Goal: Check status

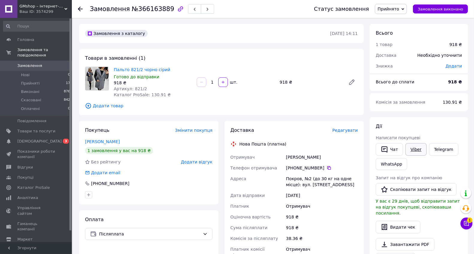
click at [413, 150] on link "Viber" at bounding box center [415, 149] width 21 height 13
drag, startPoint x: 166, startPoint y: 68, endPoint x: 113, endPoint y: 68, distance: 53.0
click at [114, 68] on span "Пальто 821/2 чорно сірий" at bounding box center [153, 70] width 78 height 6
copy link "Пальто 821/2 чорно сірий"
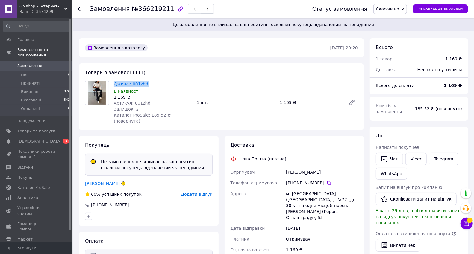
drag, startPoint x: 148, startPoint y: 84, endPoint x: 115, endPoint y: 82, distance: 33.0
click at [115, 82] on span "Джинси 001zhdj" at bounding box center [153, 84] width 78 height 6
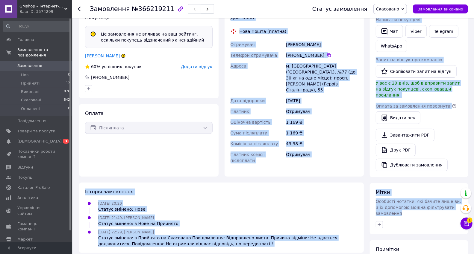
scroll to position [188, 0]
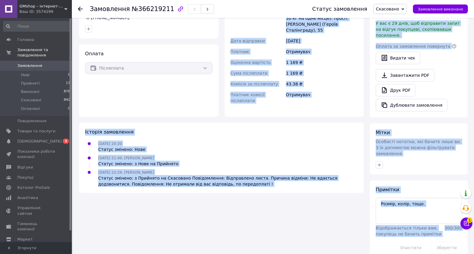
drag, startPoint x: 231, startPoint y: 140, endPoint x: 348, endPoint y: 180, distance: 123.4
click at [411, 254] on html "GMshop – інтернет-магазин аксесуарів та товарів для дому, комп'ютерна техніка, …" at bounding box center [237, 39] width 474 height 454
click at [332, 175] on div "Статус змінено: з Прийнято на Скасовано Повідомлення: Відправлено листа. Причин…" at bounding box center [228, 181] width 260 height 12
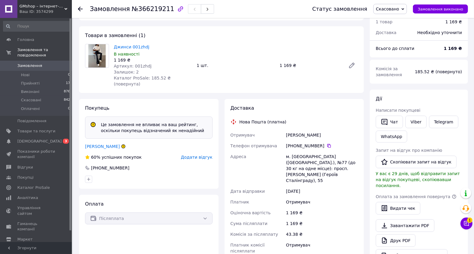
scroll to position [0, 0]
